Goal: Information Seeking & Learning: Learn about a topic

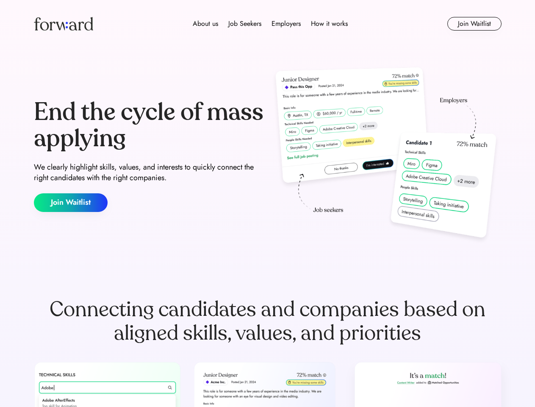
click at [267, 203] on div "End the cycle of mass applying We clearly highlight skills, values, and interes…" at bounding box center [268, 155] width 468 height 182
click at [268, 24] on div "About us Job Seekers Employers How it works" at bounding box center [270, 24] width 334 height 10
click at [64, 24] on img at bounding box center [63, 24] width 59 height 14
click at [270, 24] on div "About us Job Seekers Employers How it works" at bounding box center [270, 24] width 334 height 10
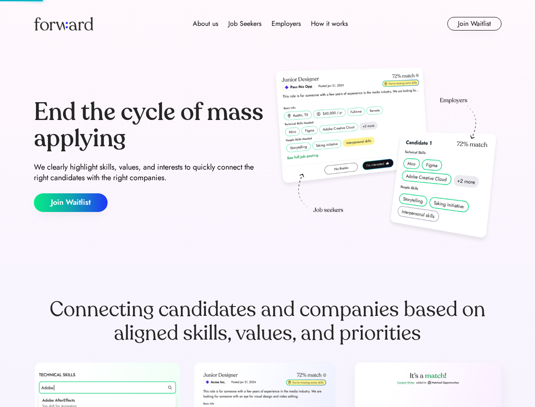
click at [206, 24] on div "About us" at bounding box center [205, 24] width 25 height 10
click at [245, 24] on div "Job Seekers" at bounding box center [244, 24] width 33 height 10
click at [286, 24] on div "Employers" at bounding box center [286, 24] width 29 height 10
click at [329, 24] on div "How it works" at bounding box center [329, 24] width 37 height 10
click at [474, 24] on button "Join Waitlist" at bounding box center [475, 24] width 54 height 14
